Goal: Task Accomplishment & Management: Manage account settings

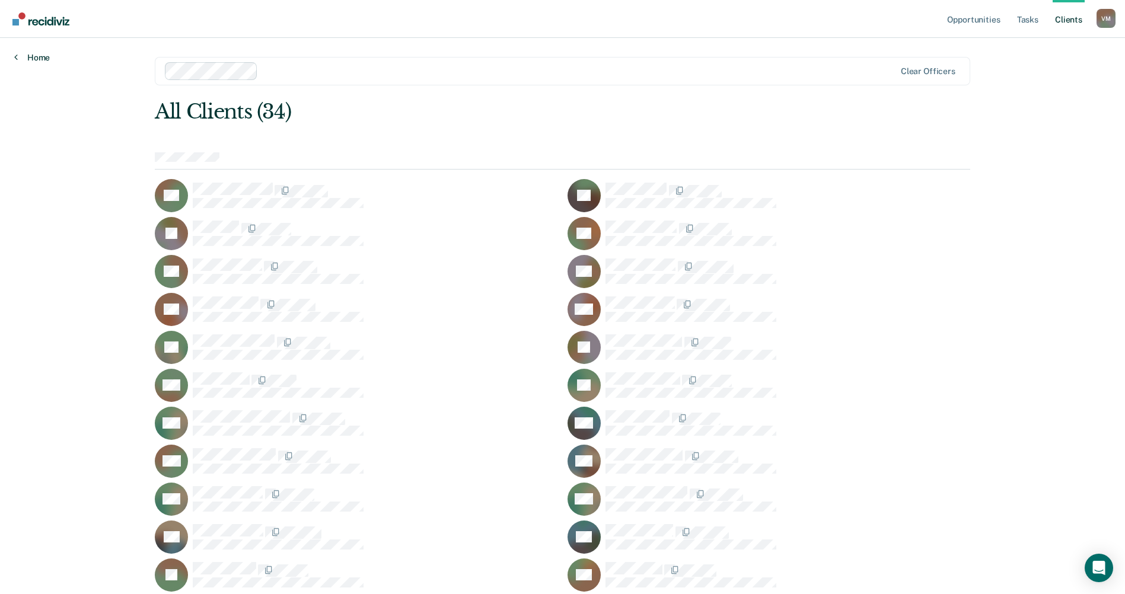
click at [16, 58] on icon at bounding box center [16, 56] width 4 height 9
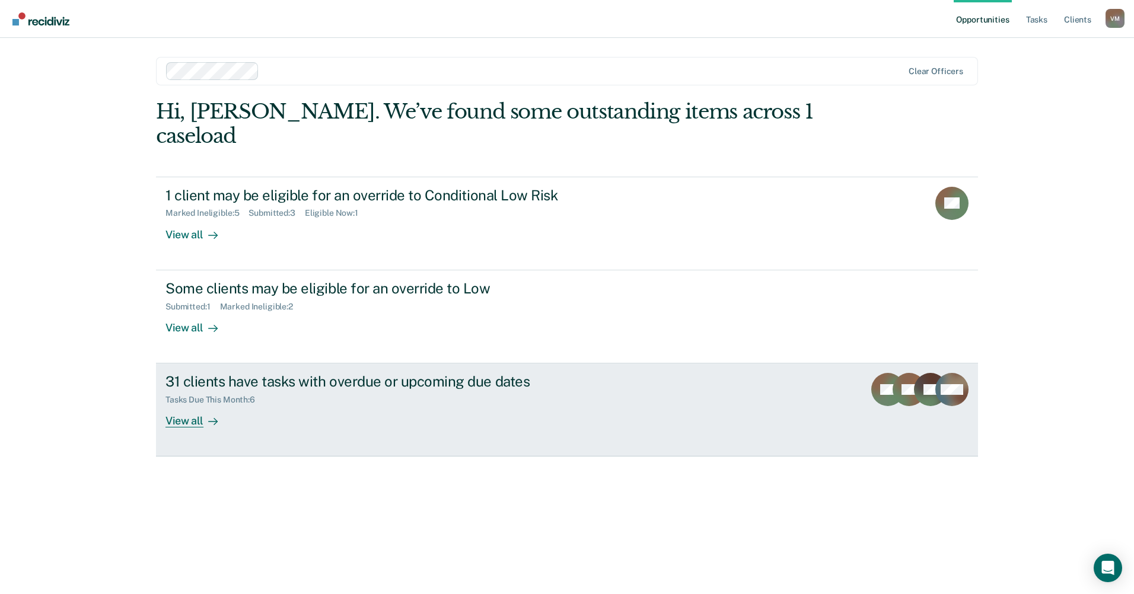
click at [197, 405] on div "View all" at bounding box center [198, 416] width 66 height 23
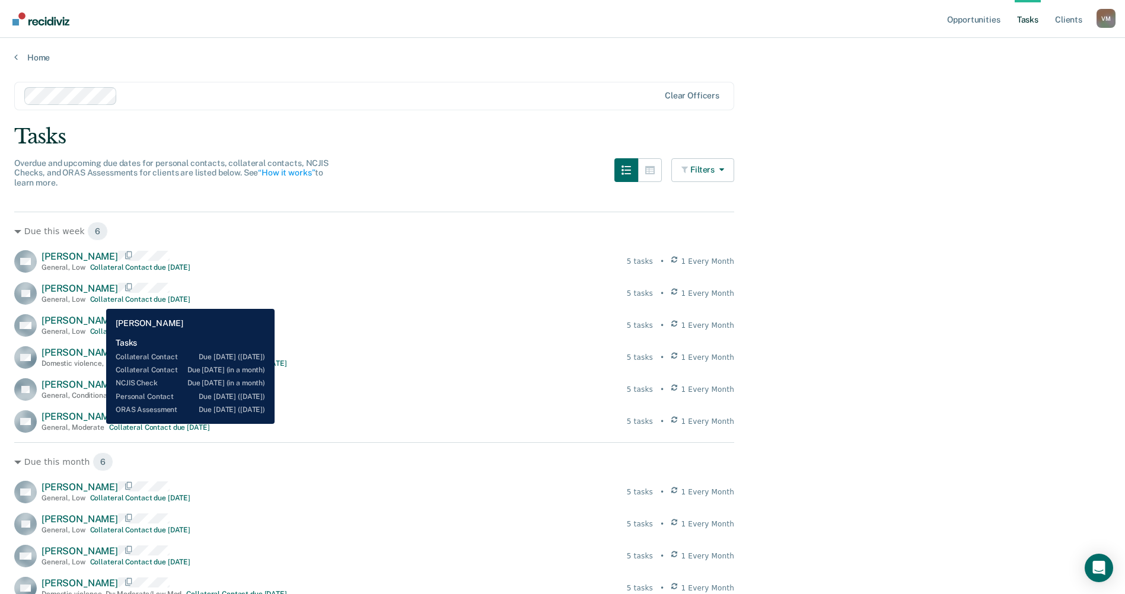
click at [97, 300] on div "Collateral Contact due [DATE]" at bounding box center [140, 299] width 101 height 8
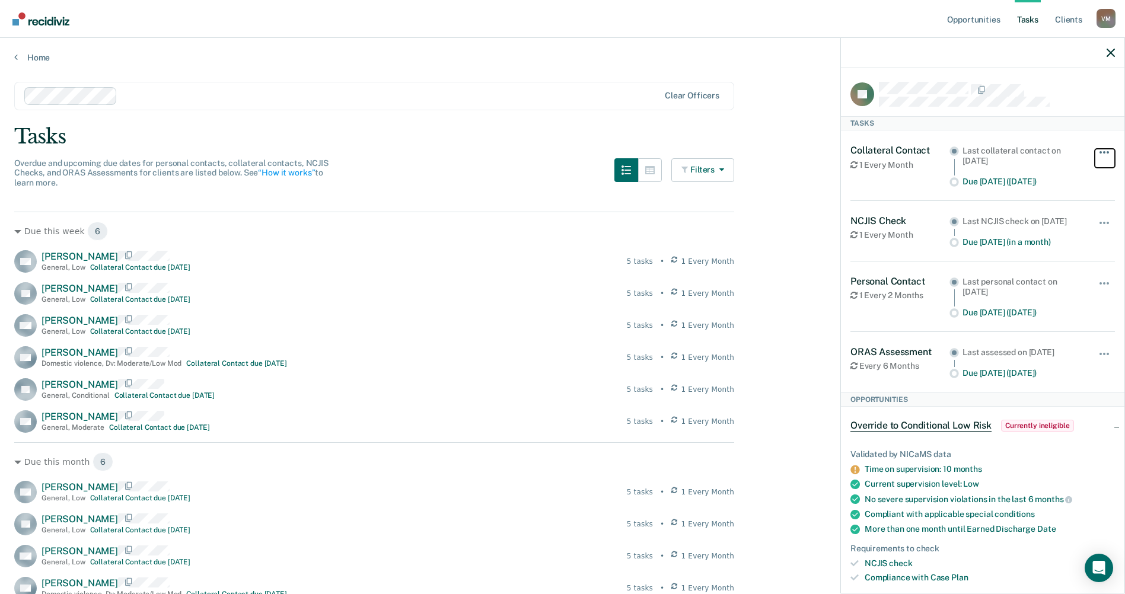
click at [1103, 152] on span "button" at bounding box center [1104, 152] width 2 height 2
click at [1057, 445] on div "Override to Conditional Low Risk Currently ineligible" at bounding box center [982, 426] width 283 height 38
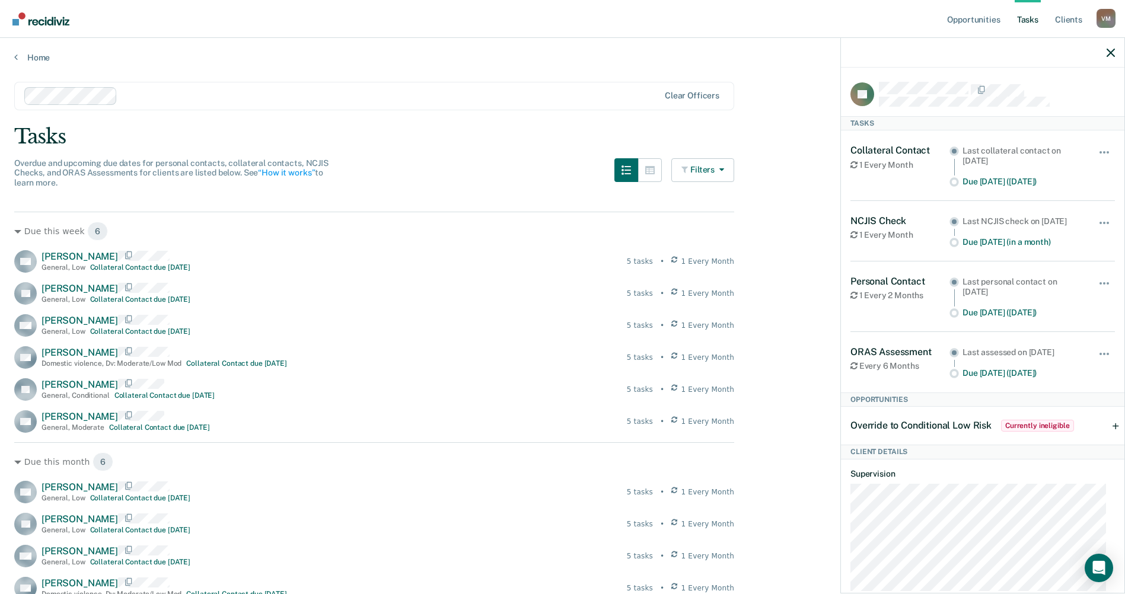
click at [919, 431] on span "Override to Conditional Low Risk" at bounding box center [920, 425] width 141 height 11
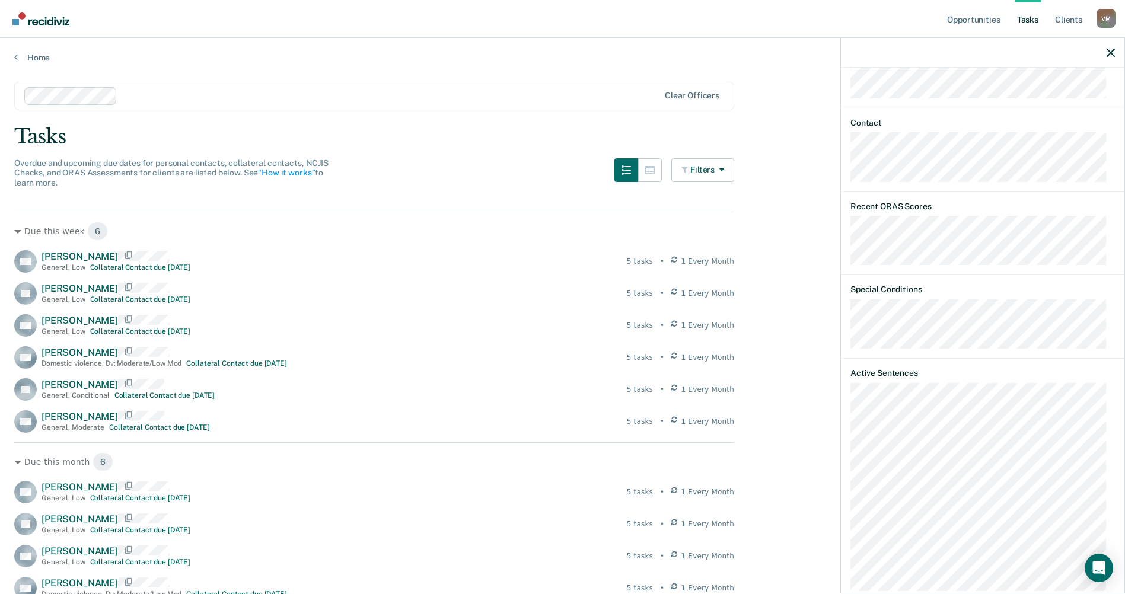
scroll to position [534, 0]
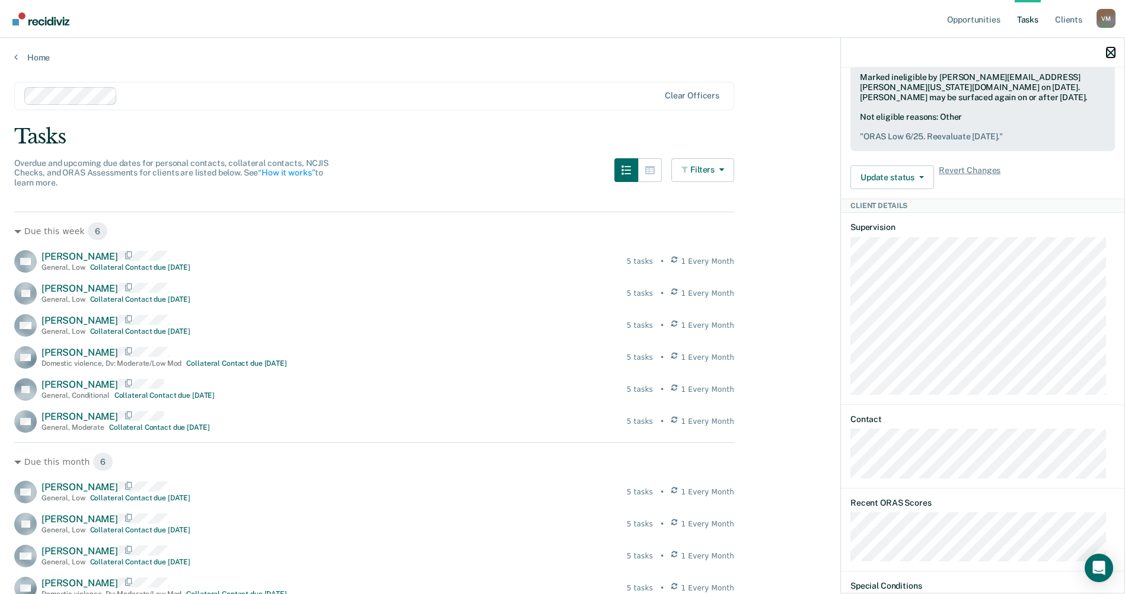
click at [1113, 48] on button "button" at bounding box center [1111, 52] width 8 height 10
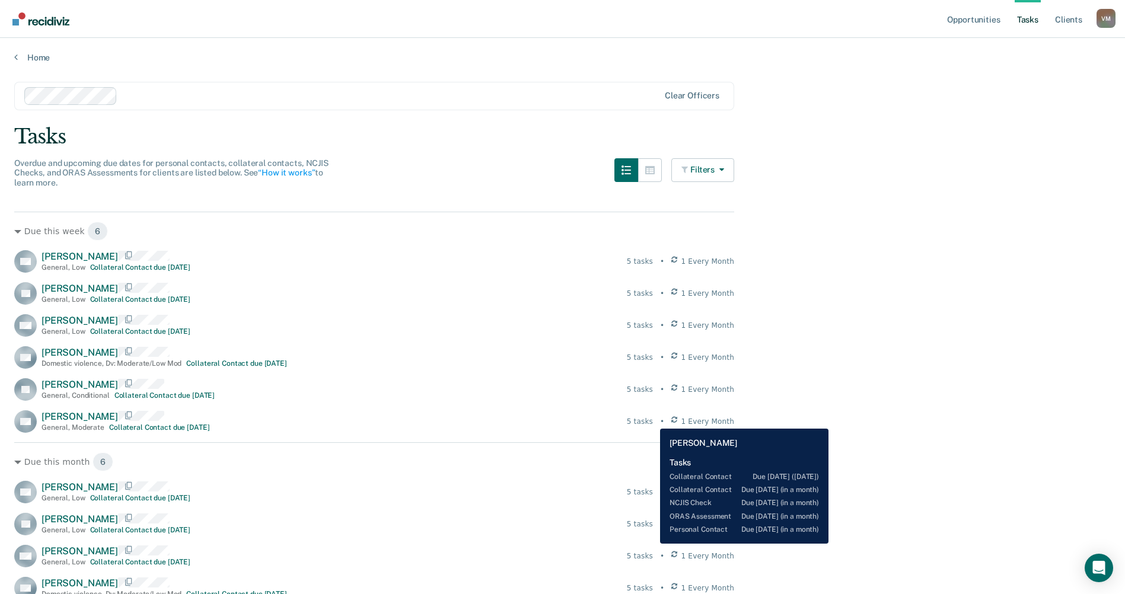
click at [651, 420] on div "5 tasks" at bounding box center [640, 421] width 26 height 11
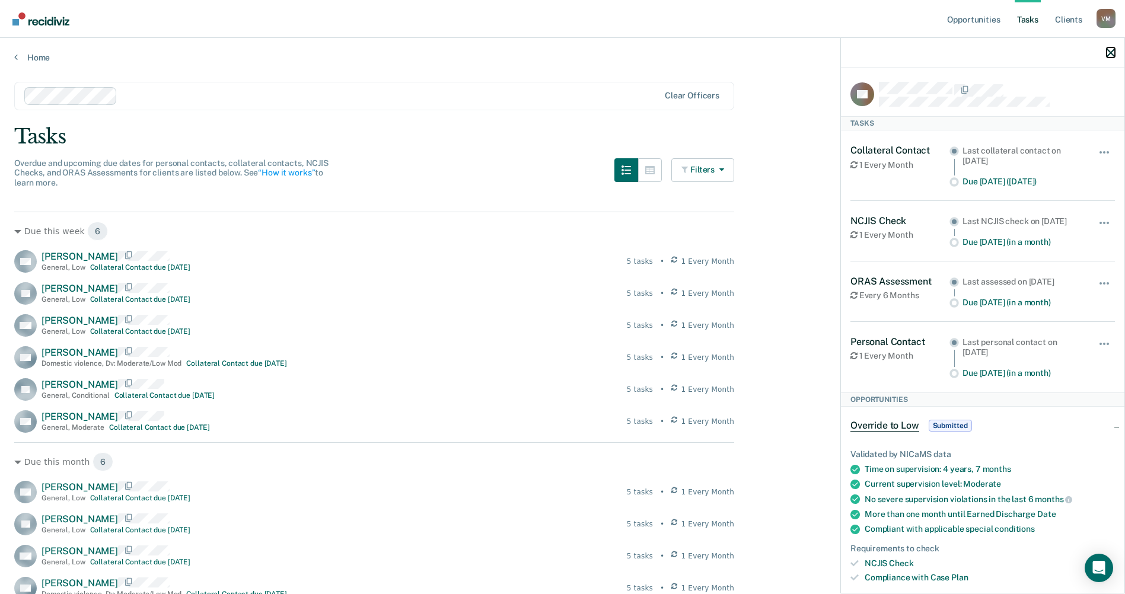
click at [1110, 51] on icon "button" at bounding box center [1111, 53] width 8 height 8
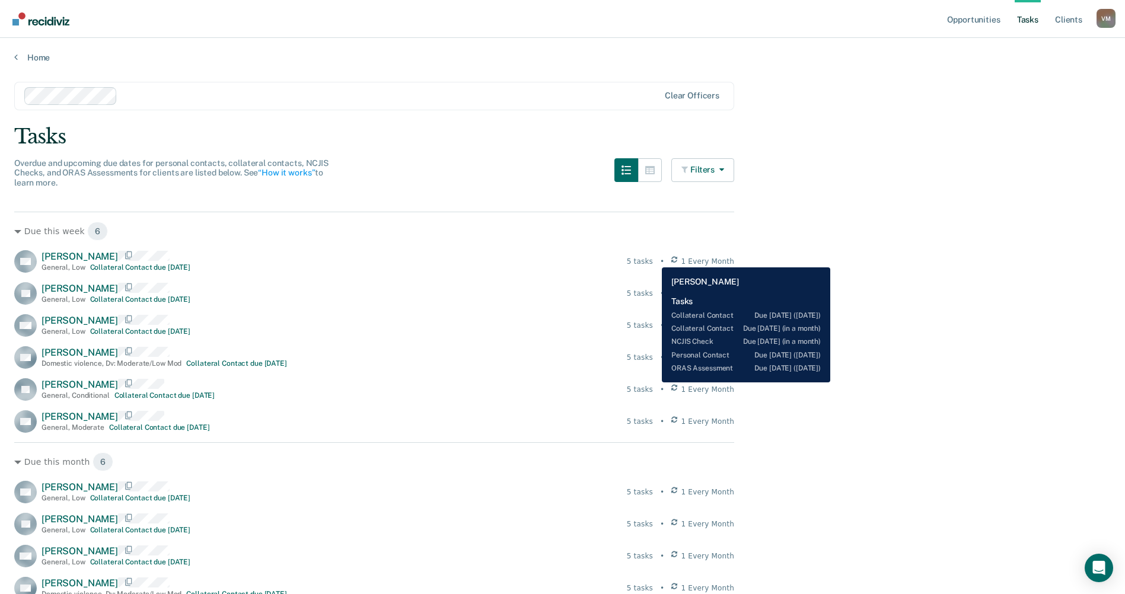
click at [653, 259] on div "5 tasks" at bounding box center [640, 261] width 26 height 11
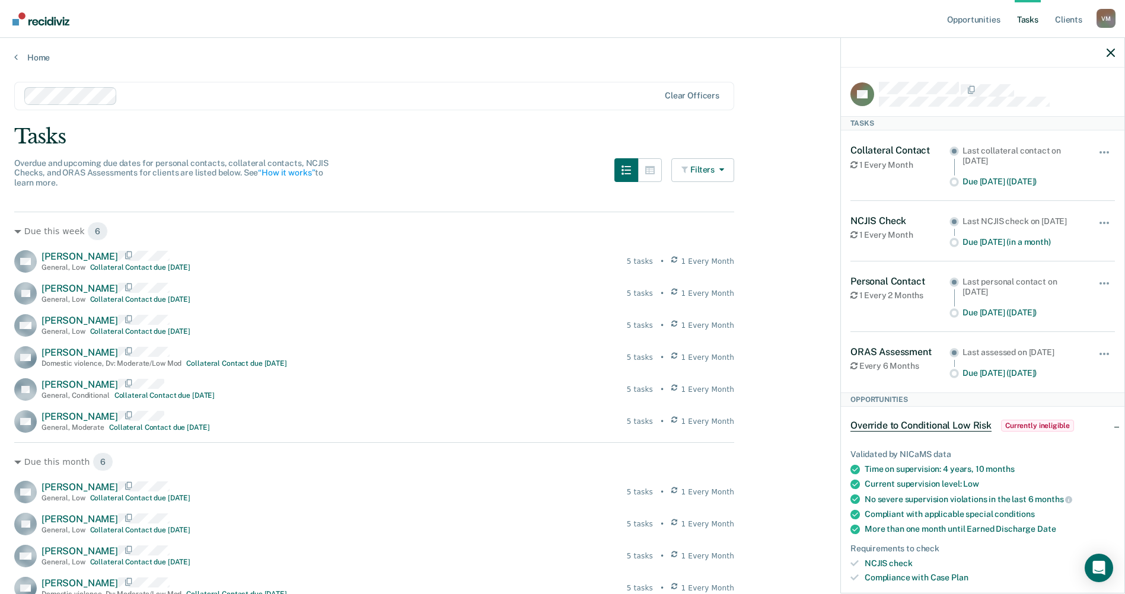
click at [1101, 147] on div "Hide from tasks list for... 7 days 30 days 90 days" at bounding box center [1105, 166] width 20 height 42
click at [1103, 151] on span "button" at bounding box center [1104, 152] width 2 height 2
click at [1084, 227] on button "30 days" at bounding box center [1072, 228] width 85 height 19
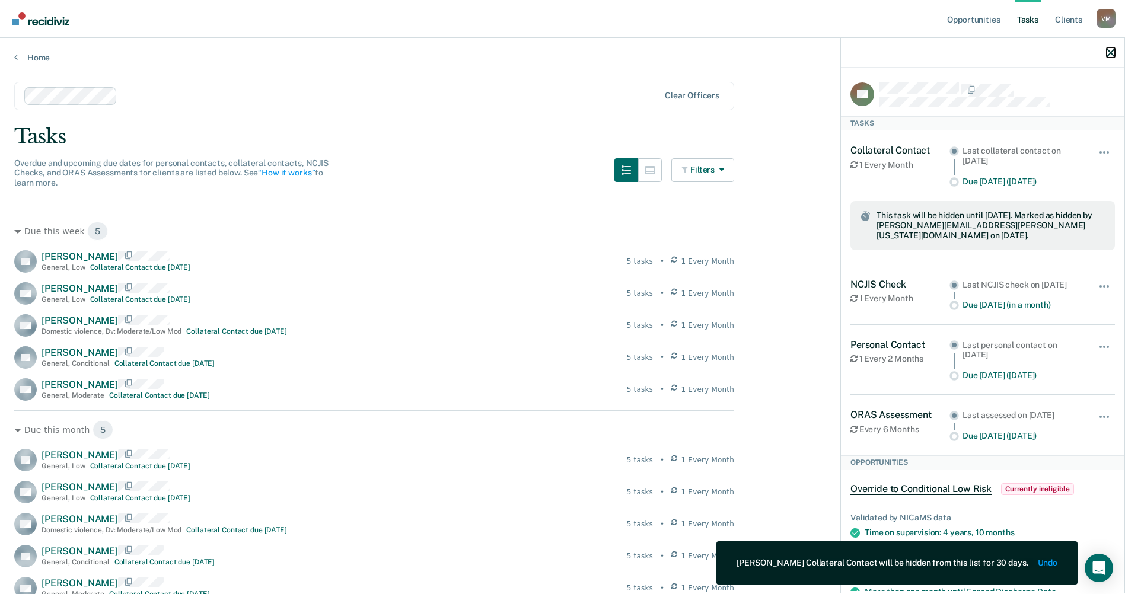
click at [1111, 52] on icon "button" at bounding box center [1111, 53] width 8 height 8
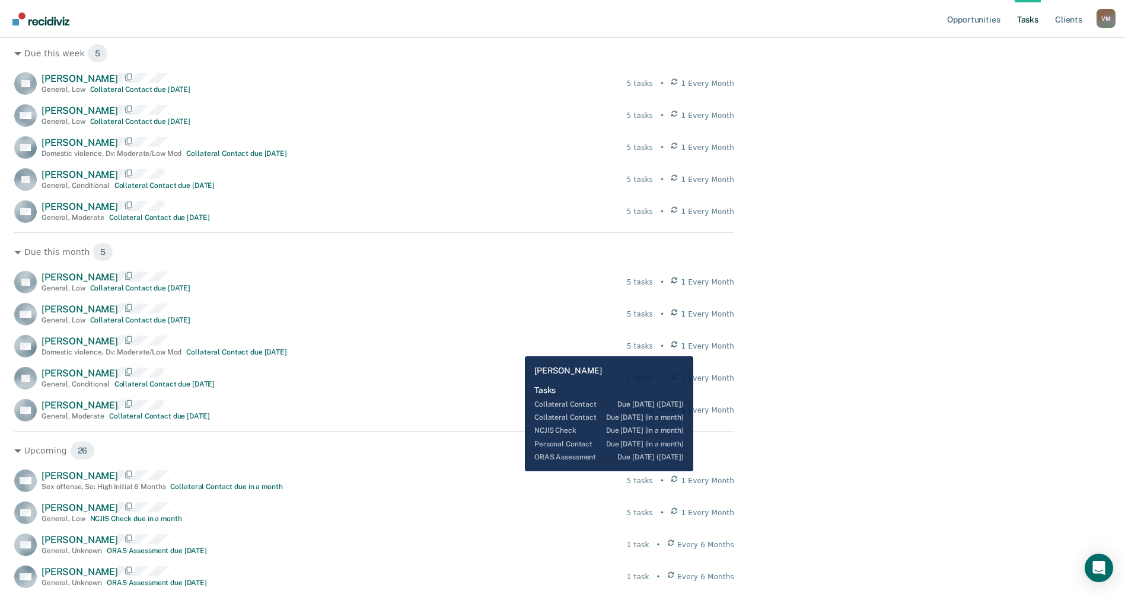
scroll to position [297, 0]
